Goal: Check status: Check status

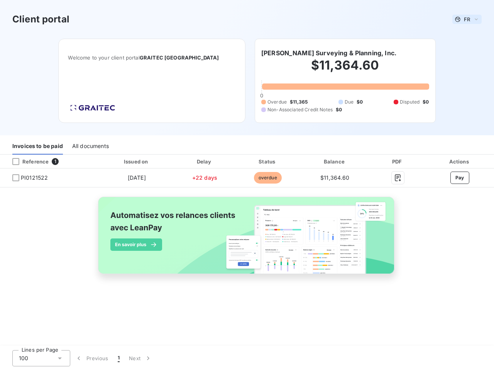
click at [467, 19] on span "FR" at bounding box center [467, 19] width 6 height 6
click at [322, 53] on h6 "[PERSON_NAME] Surveying & Planning, Inc." at bounding box center [328, 52] width 135 height 9
click at [37, 146] on div "Invoices to be paid" at bounding box center [37, 146] width 51 height 16
click at [90, 146] on div "All documents" at bounding box center [90, 146] width 37 height 16
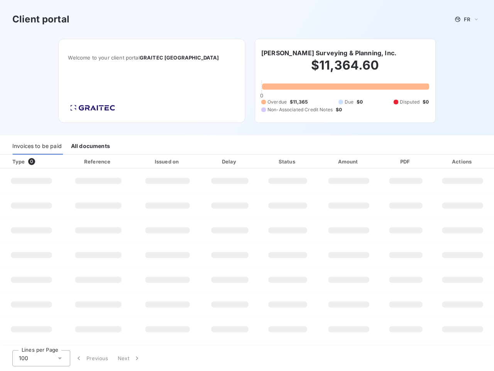
click at [49, 161] on div at bounding box center [47, 162] width 8 height 8
click at [16, 161] on div "Type 0" at bounding box center [34, 162] width 53 height 8
click at [136, 161] on div "Issued on" at bounding box center [167, 162] width 65 height 8
click at [205, 161] on div "Delay" at bounding box center [230, 162] width 54 height 8
click at [268, 161] on div "Status" at bounding box center [288, 162] width 56 height 8
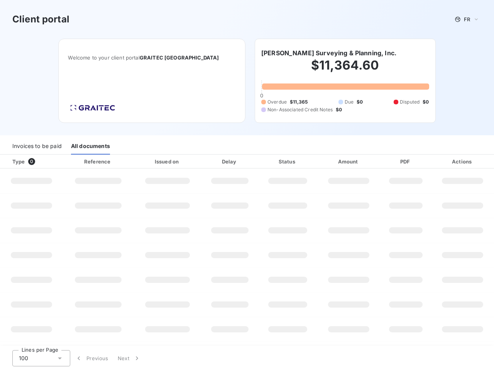
click at [335, 161] on div "Amount" at bounding box center [349, 162] width 60 height 8
